Goal: Use online tool/utility: Utilize a website feature to perform a specific function

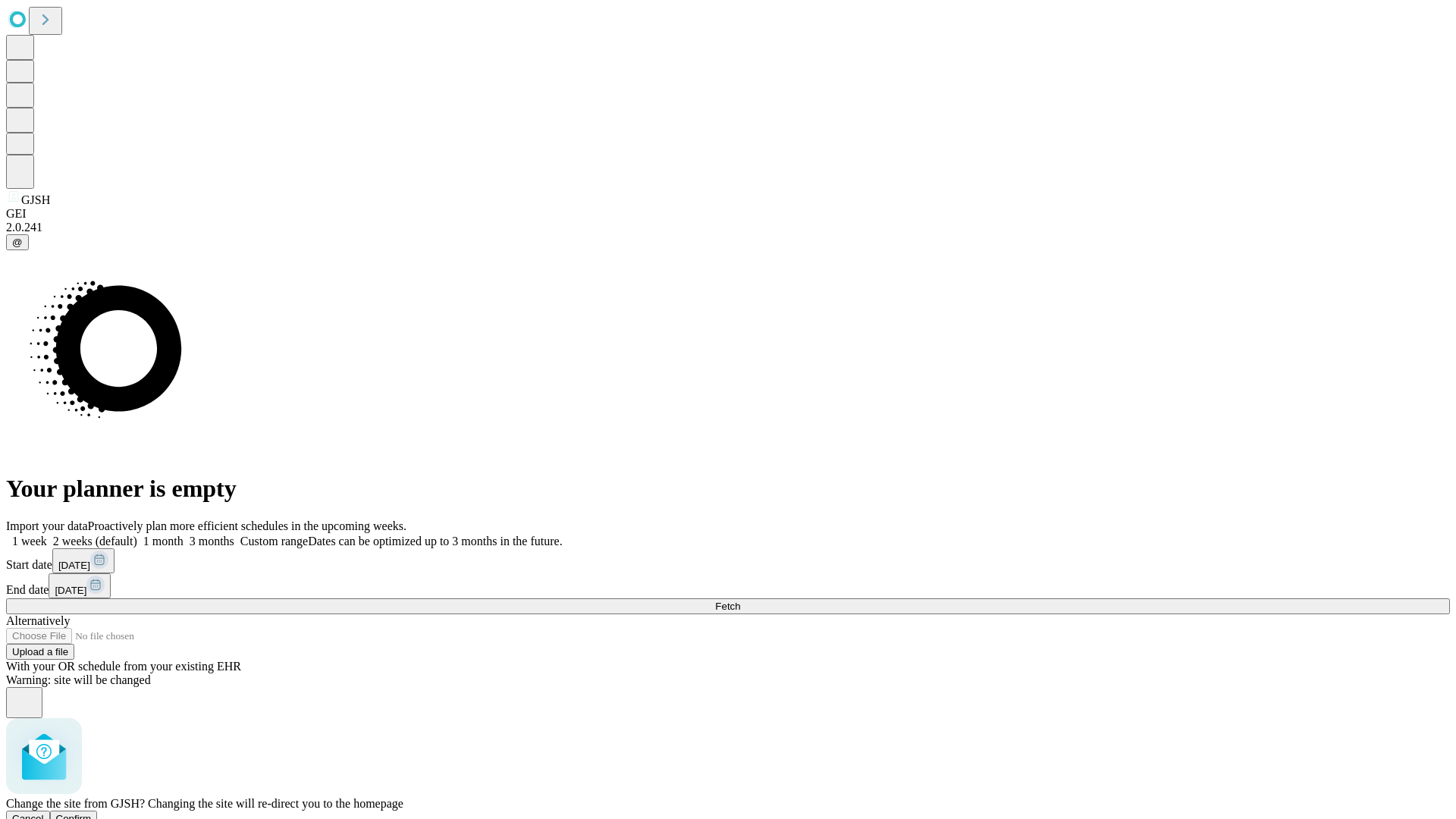
click at [92, 813] on span "Confirm" at bounding box center [74, 818] width 36 height 11
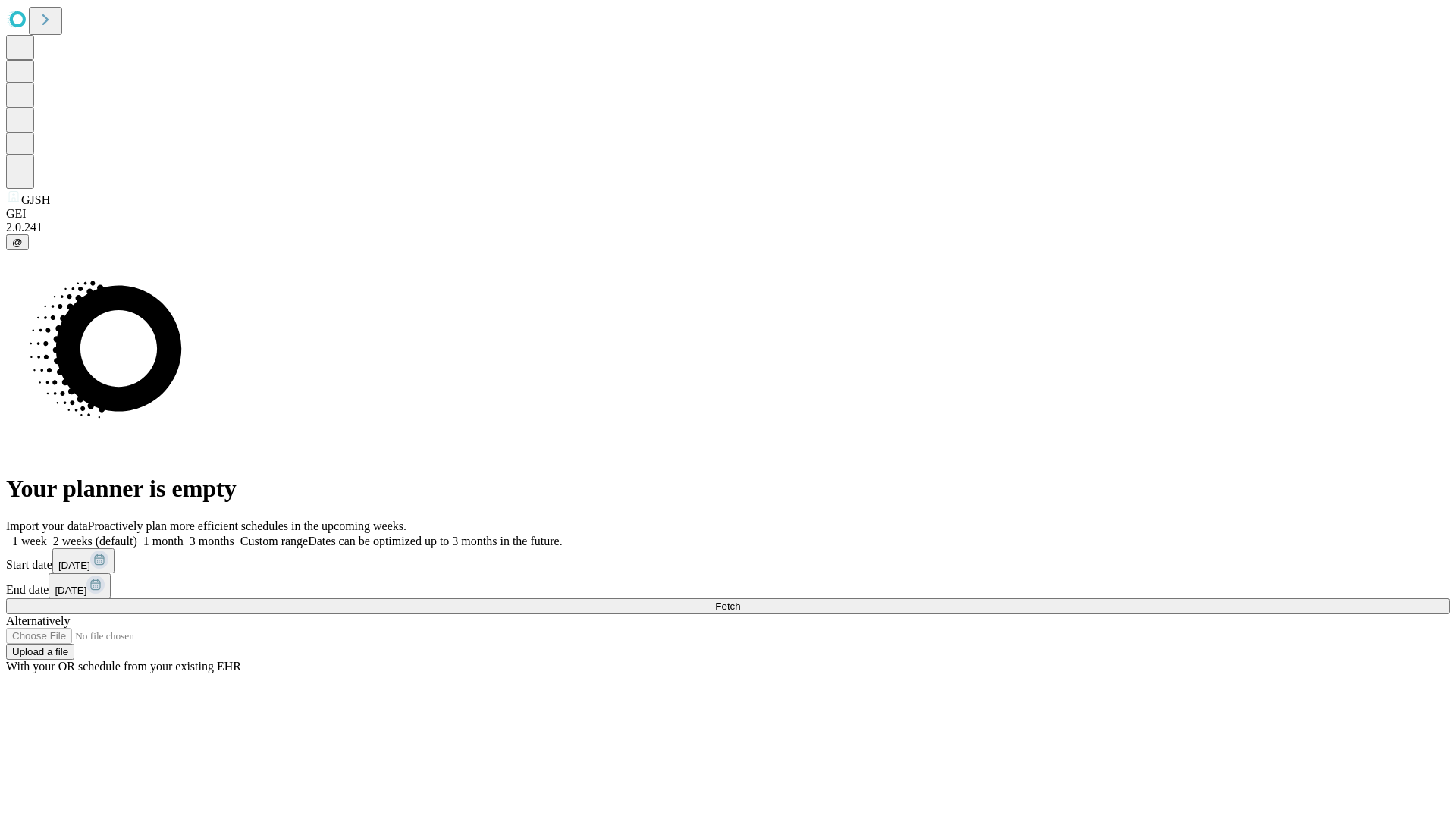
click at [47, 535] on label "1 week" at bounding box center [26, 541] width 41 height 13
click at [740, 601] on span "Fetch" at bounding box center [728, 606] width 25 height 11
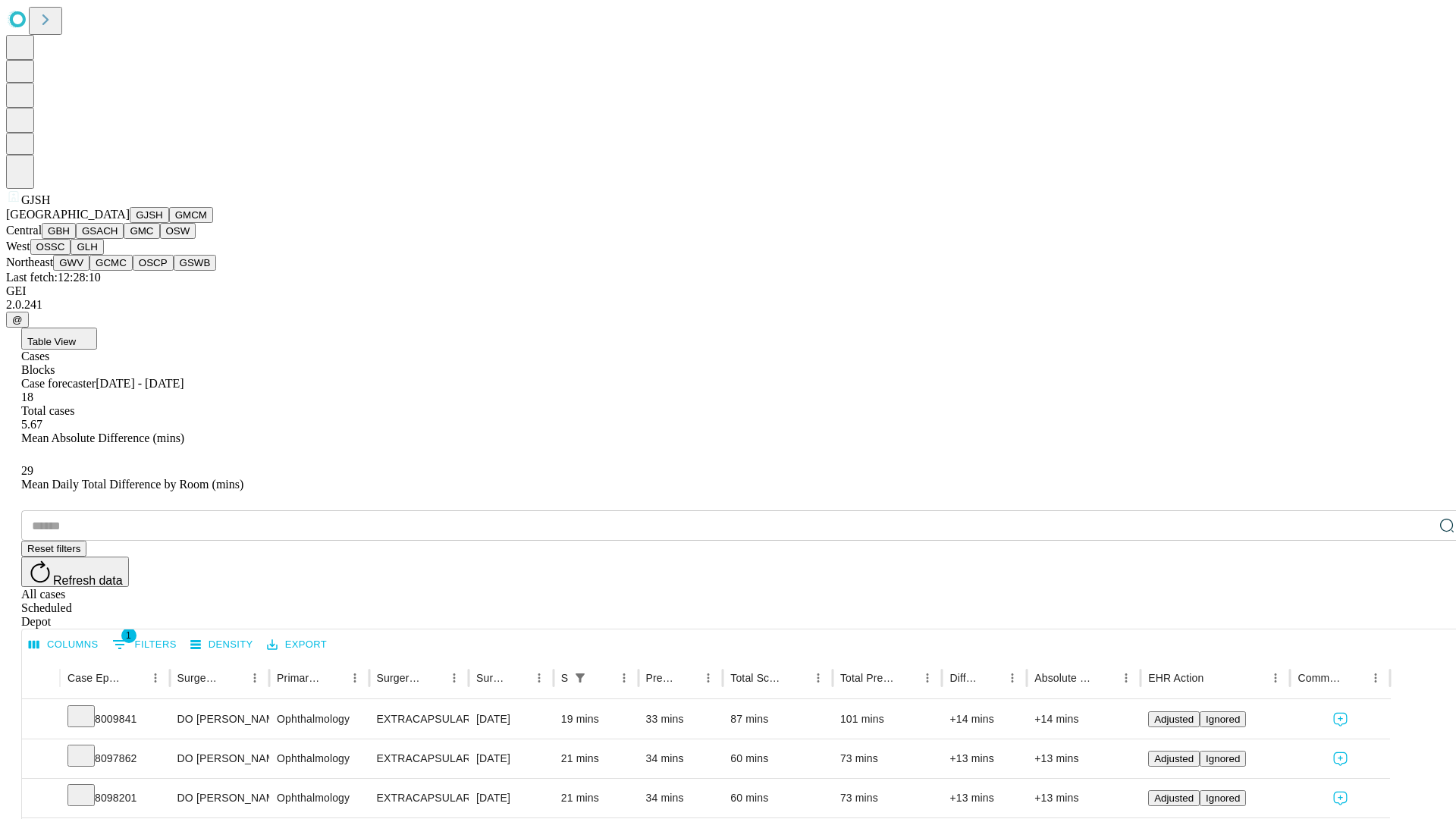
click at [169, 223] on button "GMCM" at bounding box center [191, 215] width 44 height 16
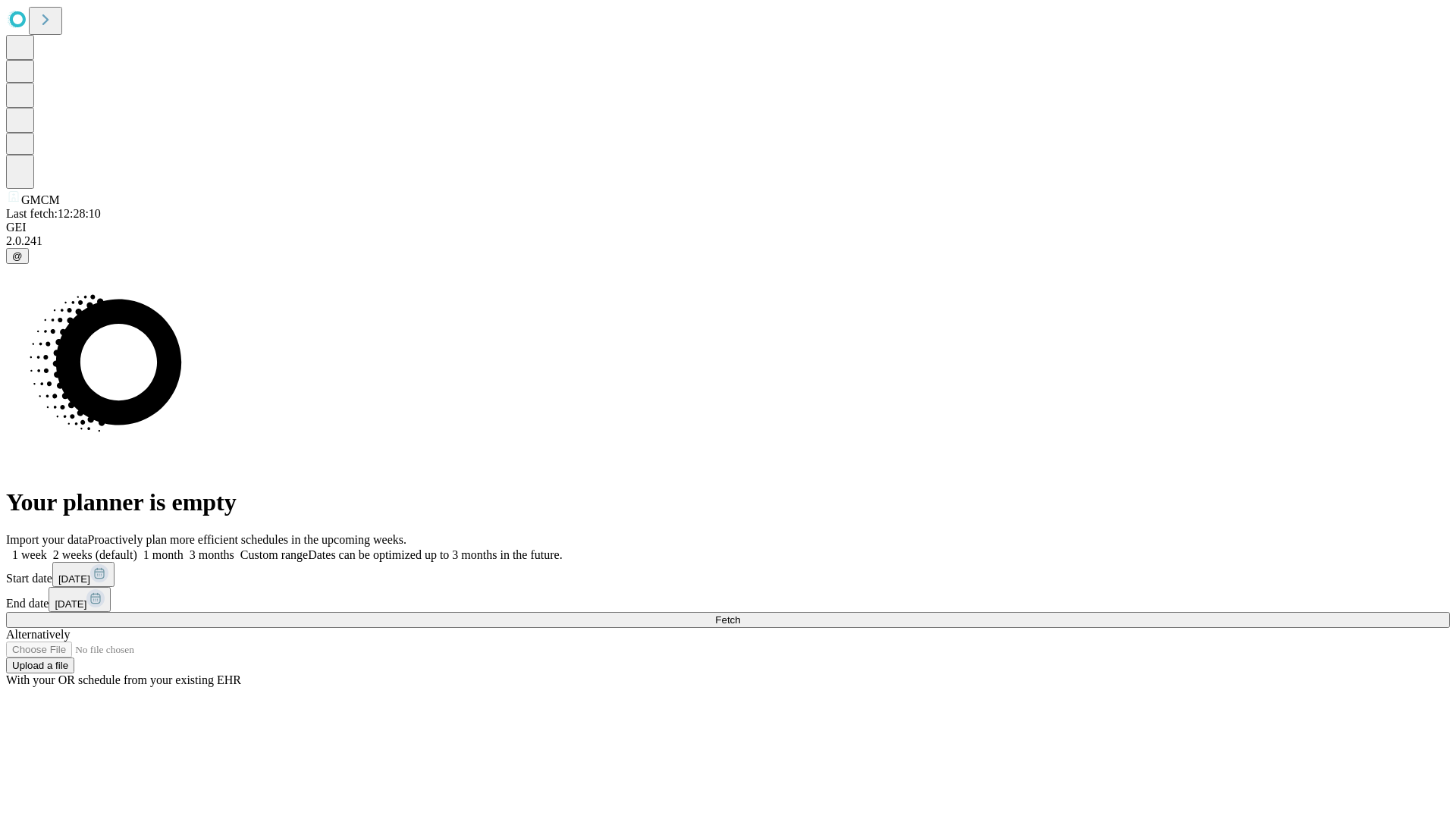
click at [47, 548] on label "1 week" at bounding box center [26, 554] width 41 height 13
click at [740, 614] on span "Fetch" at bounding box center [728, 620] width 25 height 11
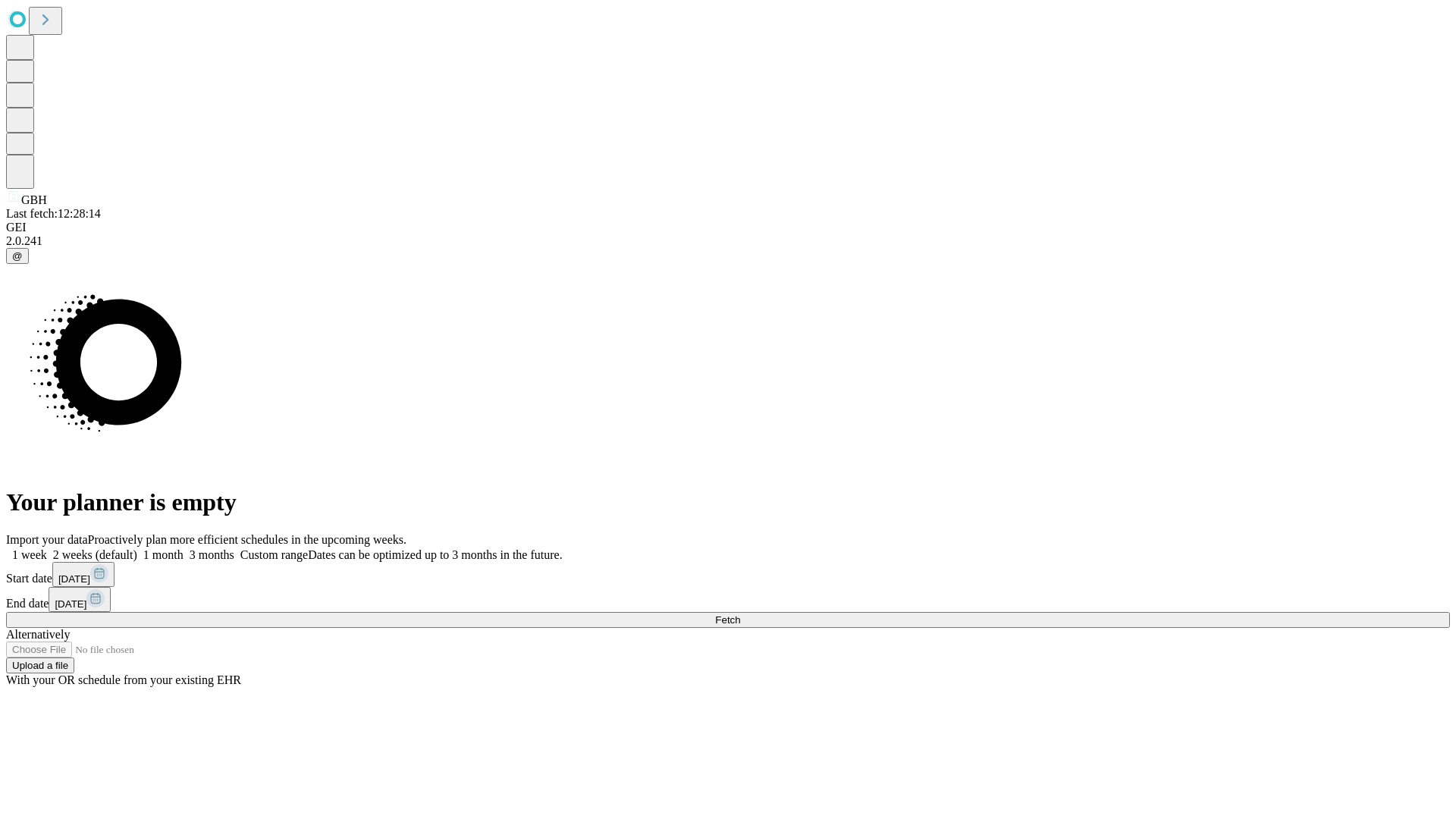
click at [47, 548] on label "1 week" at bounding box center [26, 554] width 41 height 13
click at [740, 614] on span "Fetch" at bounding box center [728, 620] width 25 height 11
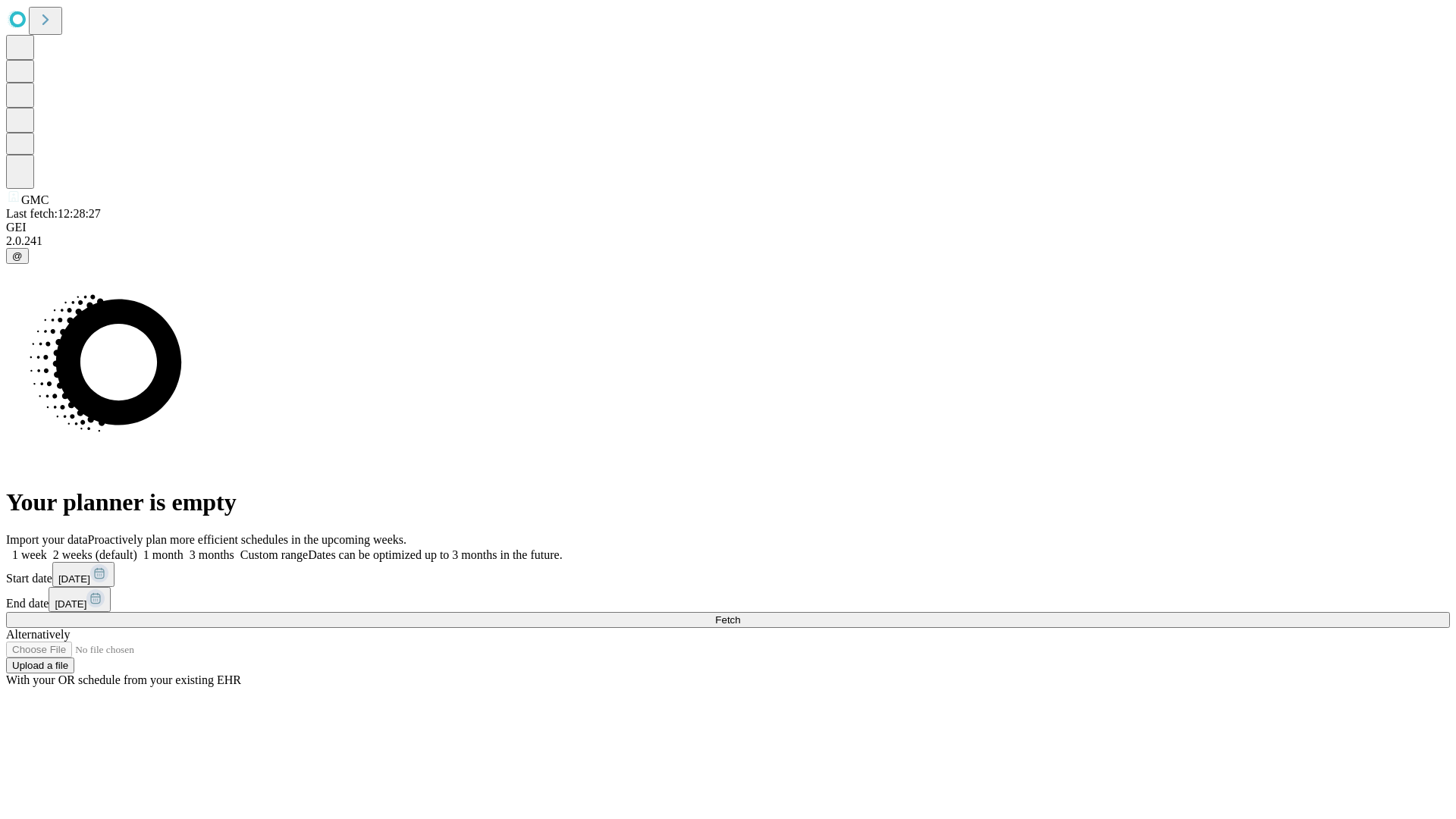
click at [47, 548] on label "1 week" at bounding box center [26, 554] width 41 height 13
click at [740, 614] on span "Fetch" at bounding box center [728, 620] width 25 height 11
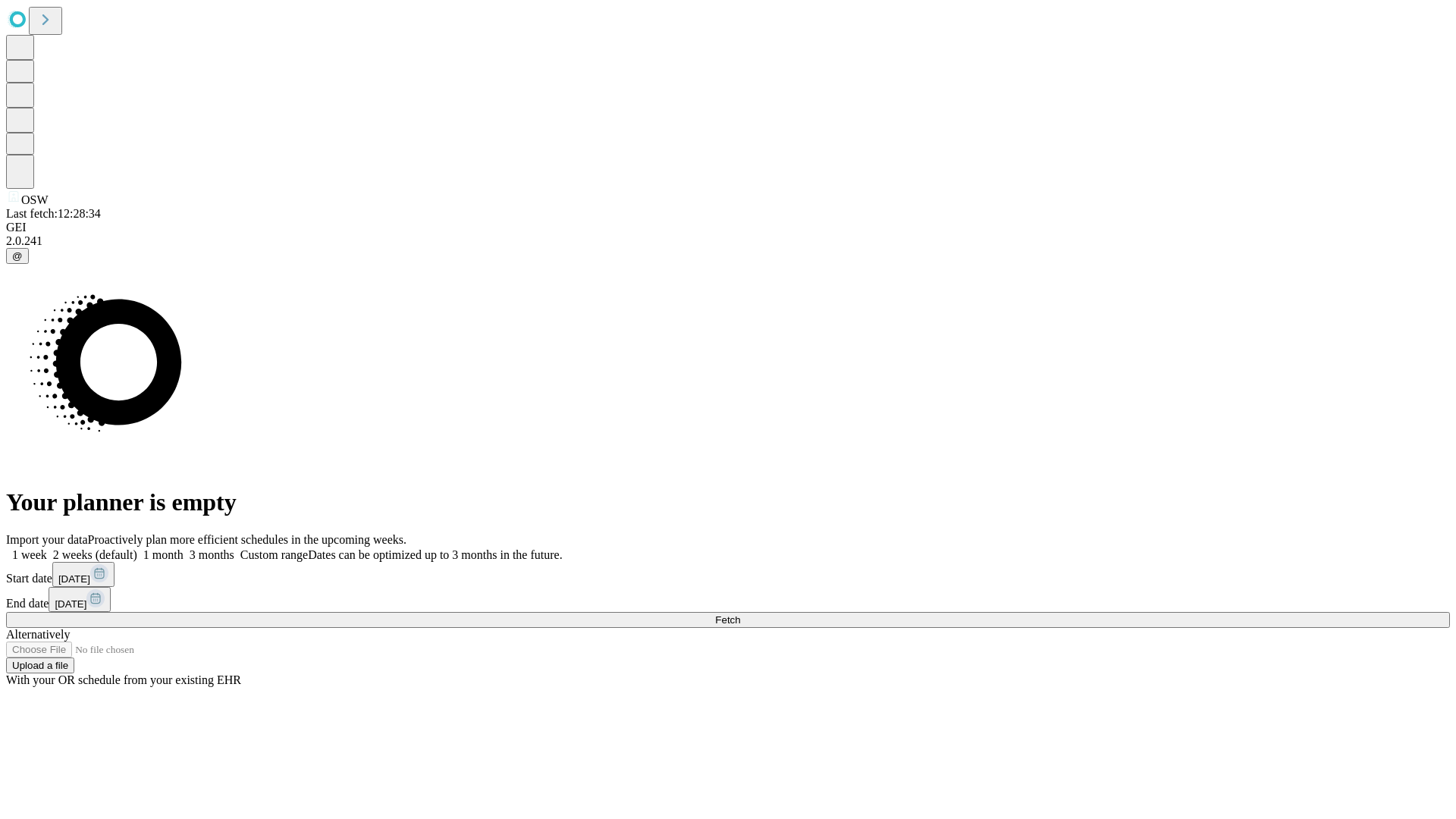
click at [740, 614] on span "Fetch" at bounding box center [728, 620] width 25 height 11
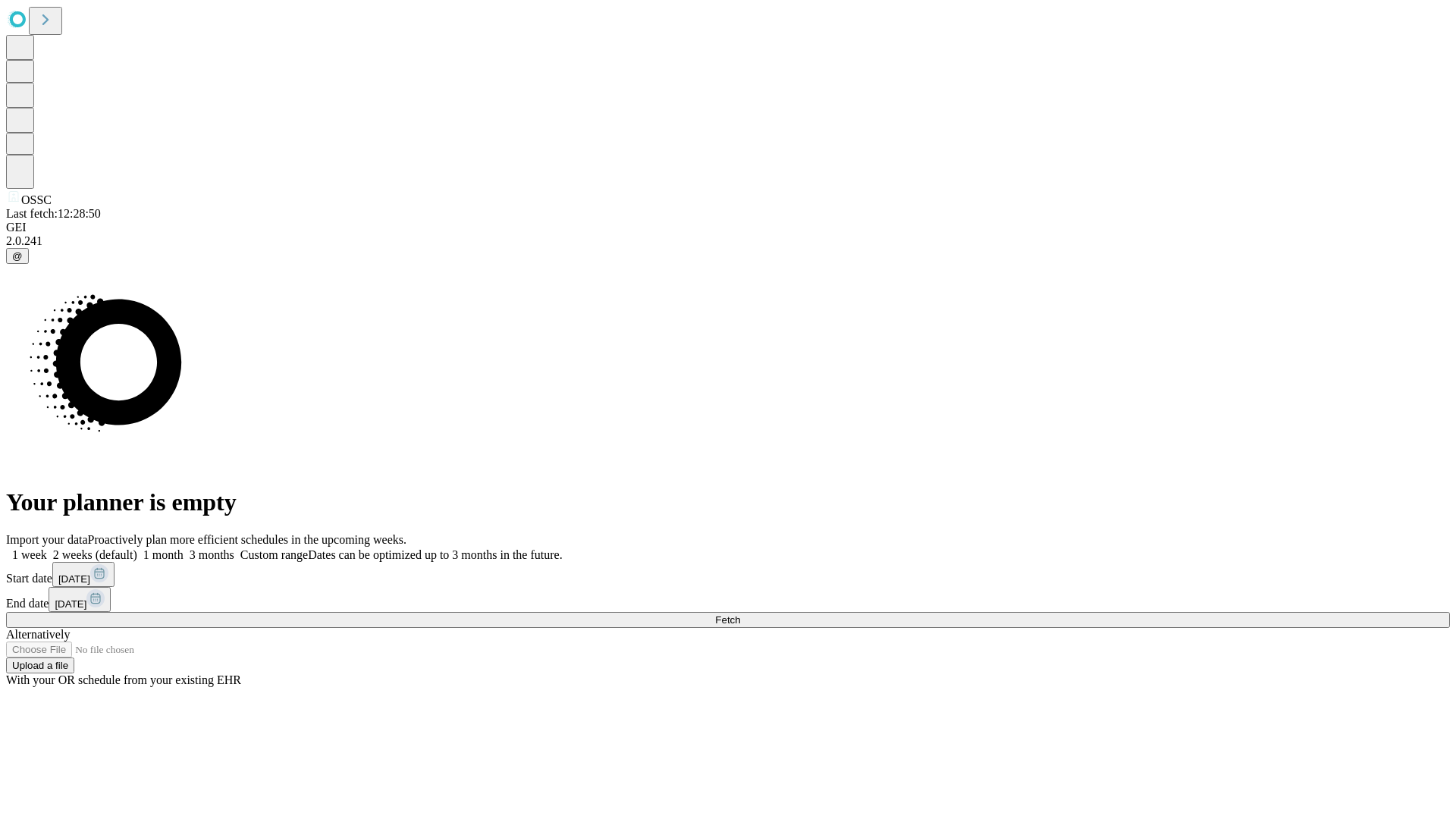
click at [47, 548] on label "1 week" at bounding box center [26, 554] width 41 height 13
click at [740, 614] on span "Fetch" at bounding box center [728, 620] width 25 height 11
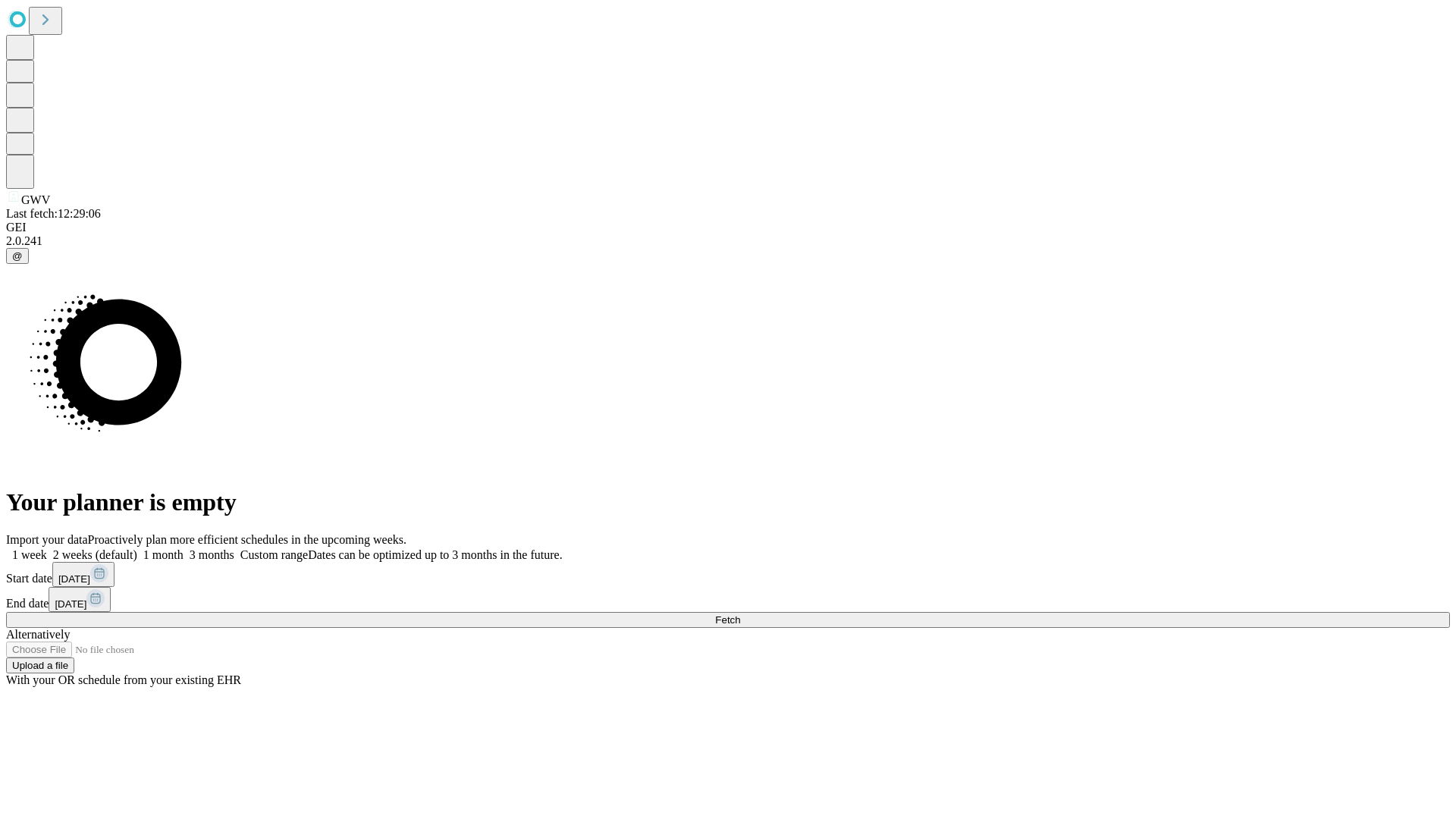
click at [47, 548] on label "1 week" at bounding box center [26, 554] width 41 height 13
click at [740, 614] on span "Fetch" at bounding box center [728, 620] width 25 height 11
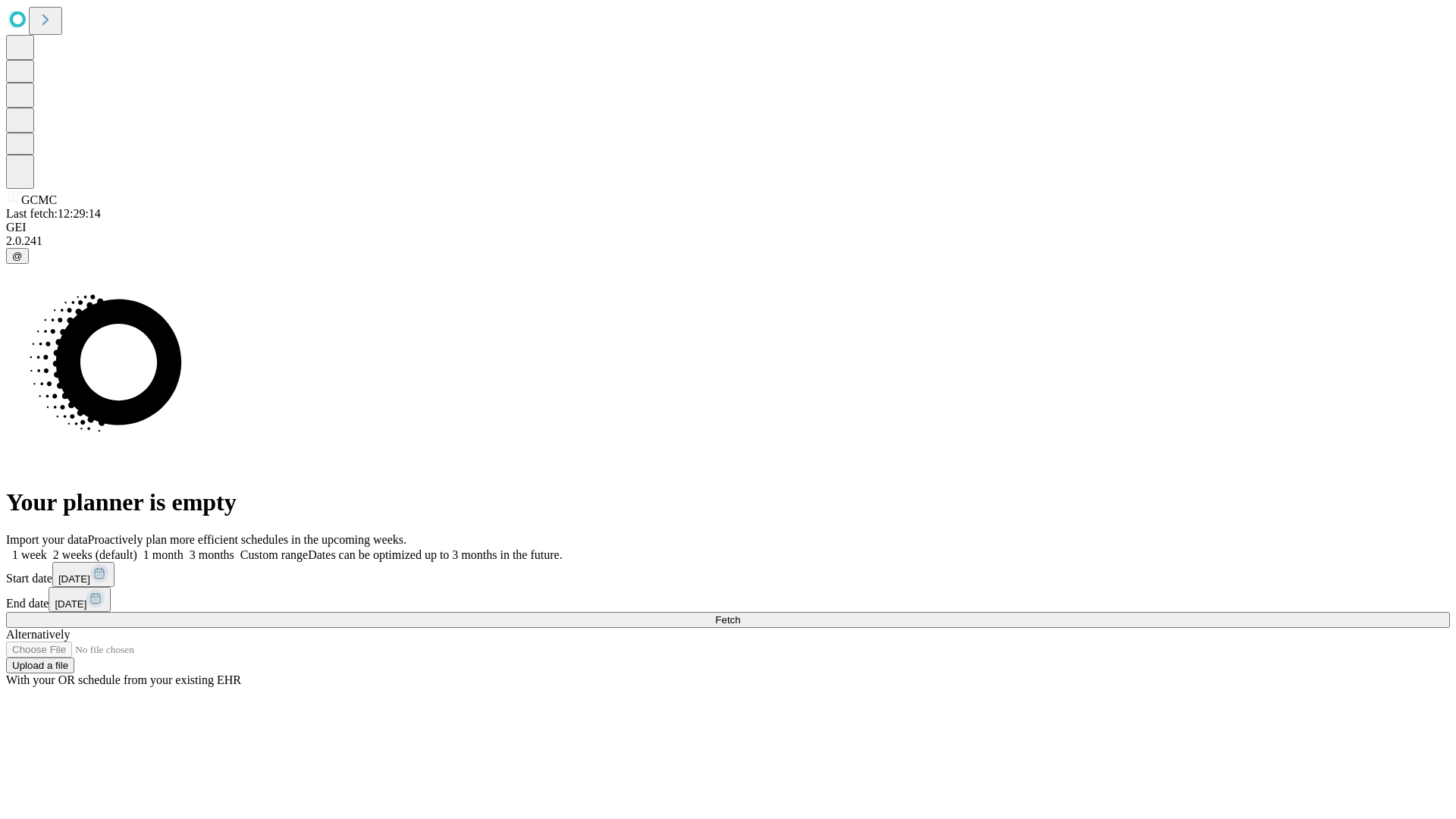
click at [47, 548] on label "1 week" at bounding box center [26, 554] width 41 height 13
click at [740, 614] on span "Fetch" at bounding box center [728, 620] width 25 height 11
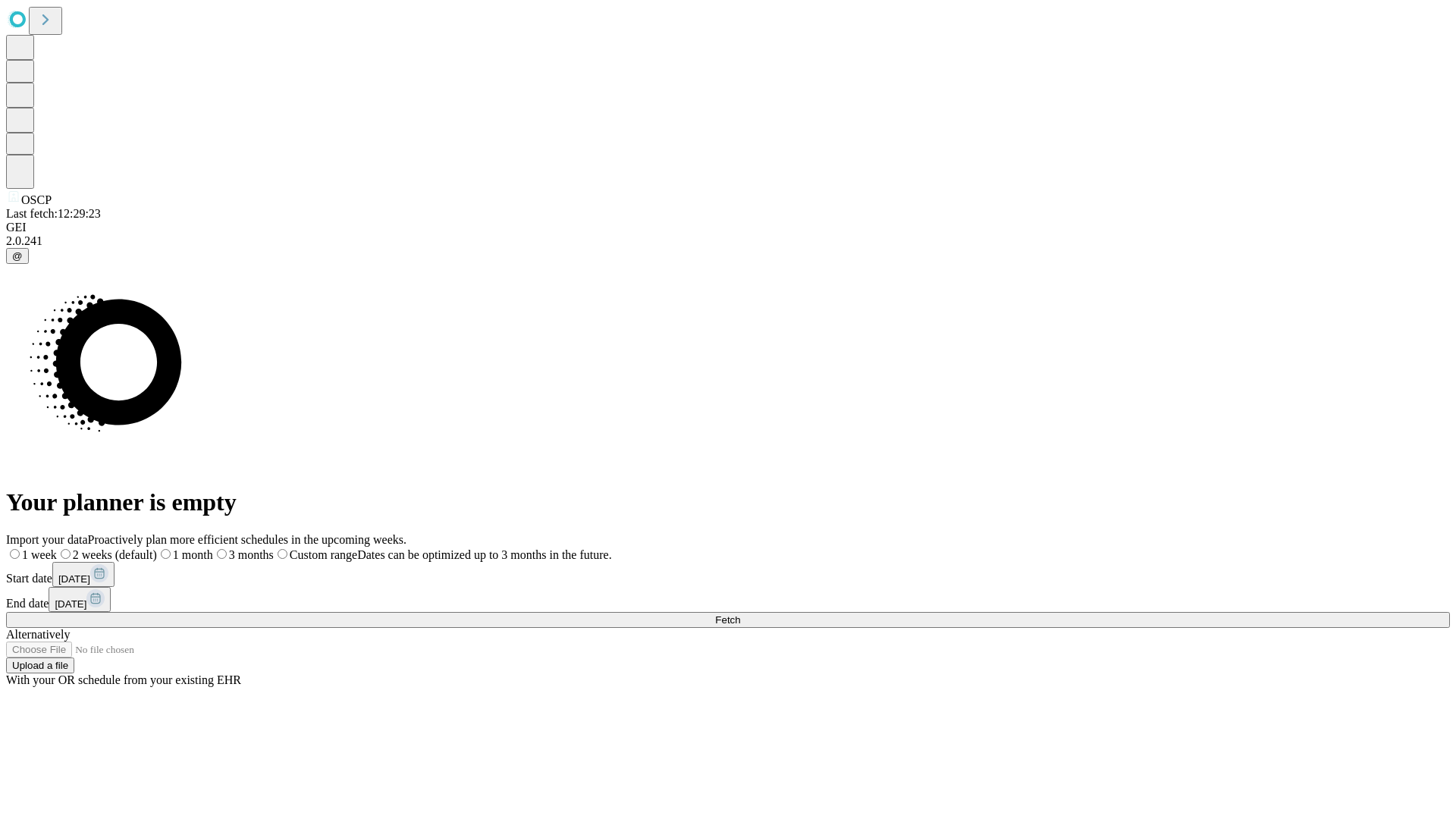
click at [57, 548] on label "1 week" at bounding box center [31, 554] width 51 height 13
click at [740, 614] on span "Fetch" at bounding box center [728, 620] width 25 height 11
click at [47, 548] on label "1 week" at bounding box center [26, 554] width 41 height 13
click at [740, 614] on span "Fetch" at bounding box center [728, 620] width 25 height 11
